Goal: Information Seeking & Learning: Learn about a topic

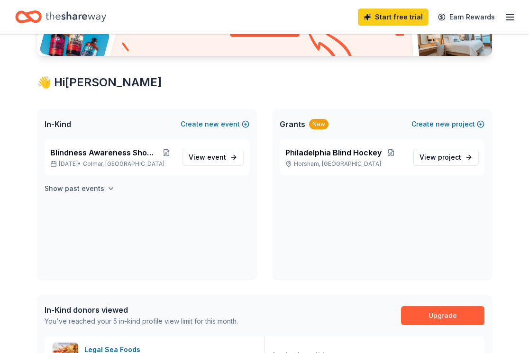
scroll to position [142, 0]
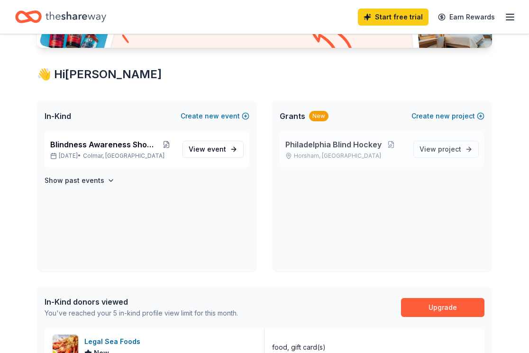
click at [311, 148] on span "Philadelphia Blind Hockey" at bounding box center [334, 144] width 96 height 11
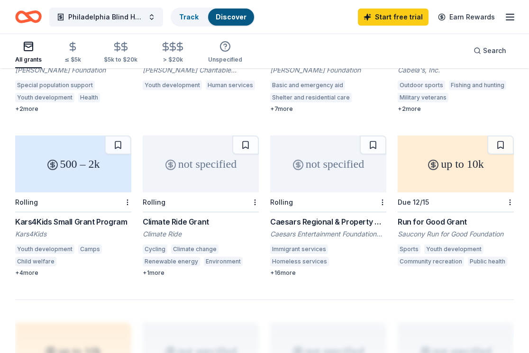
scroll to position [712, 0]
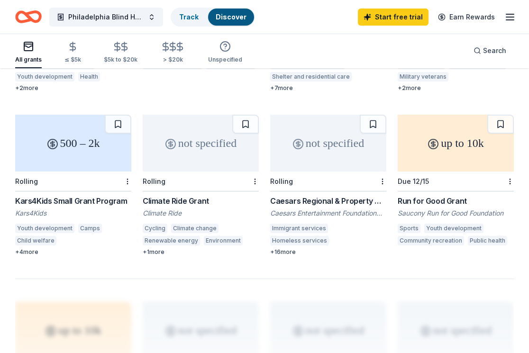
click at [290, 249] on div "+ 16 more" at bounding box center [328, 253] width 116 height 8
click at [23, 9] on icon "Home" at bounding box center [28, 17] width 27 height 22
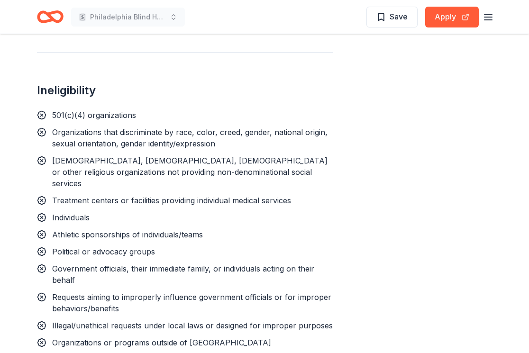
scroll to position [996, 0]
